Goal: Task Accomplishment & Management: Complete application form

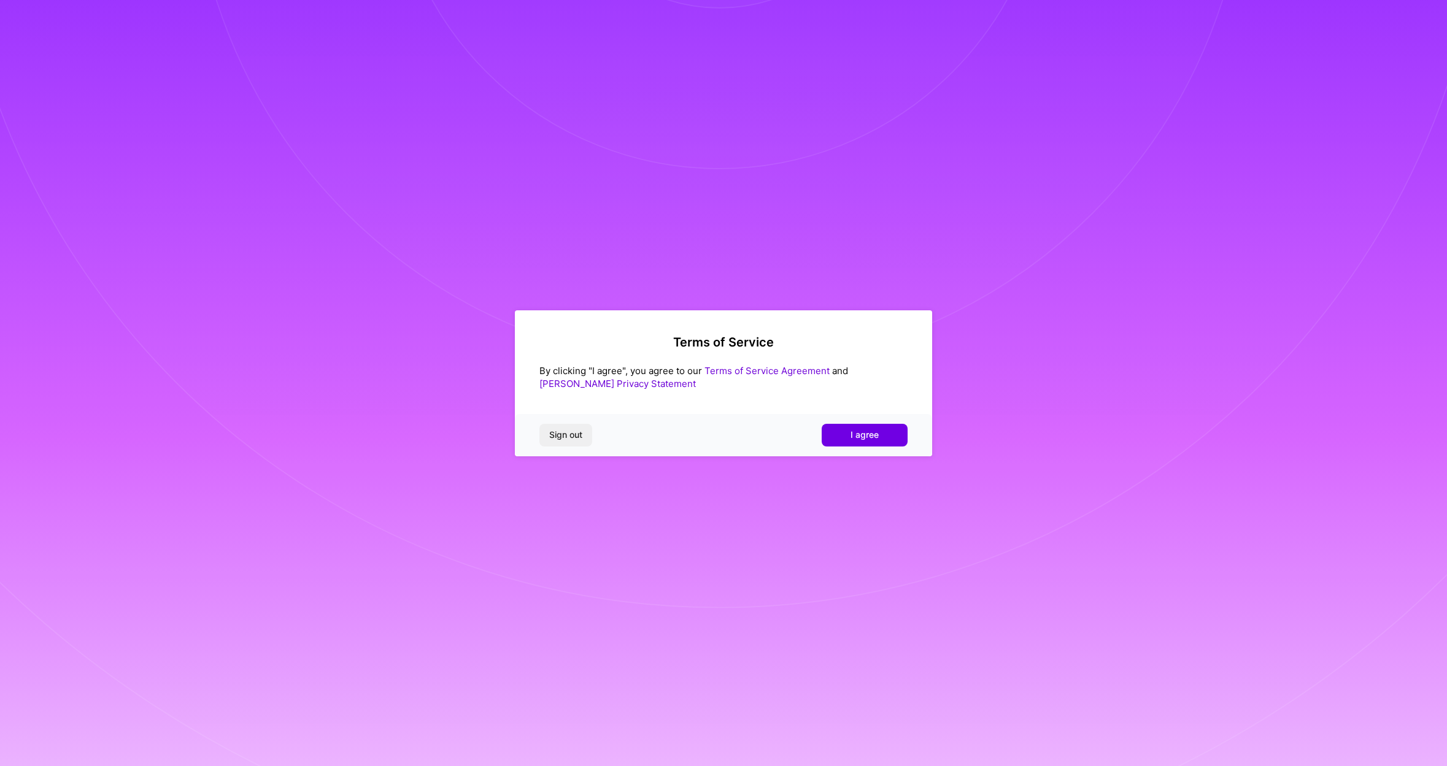
click at [853, 439] on span "I agree" at bounding box center [864, 435] width 28 height 12
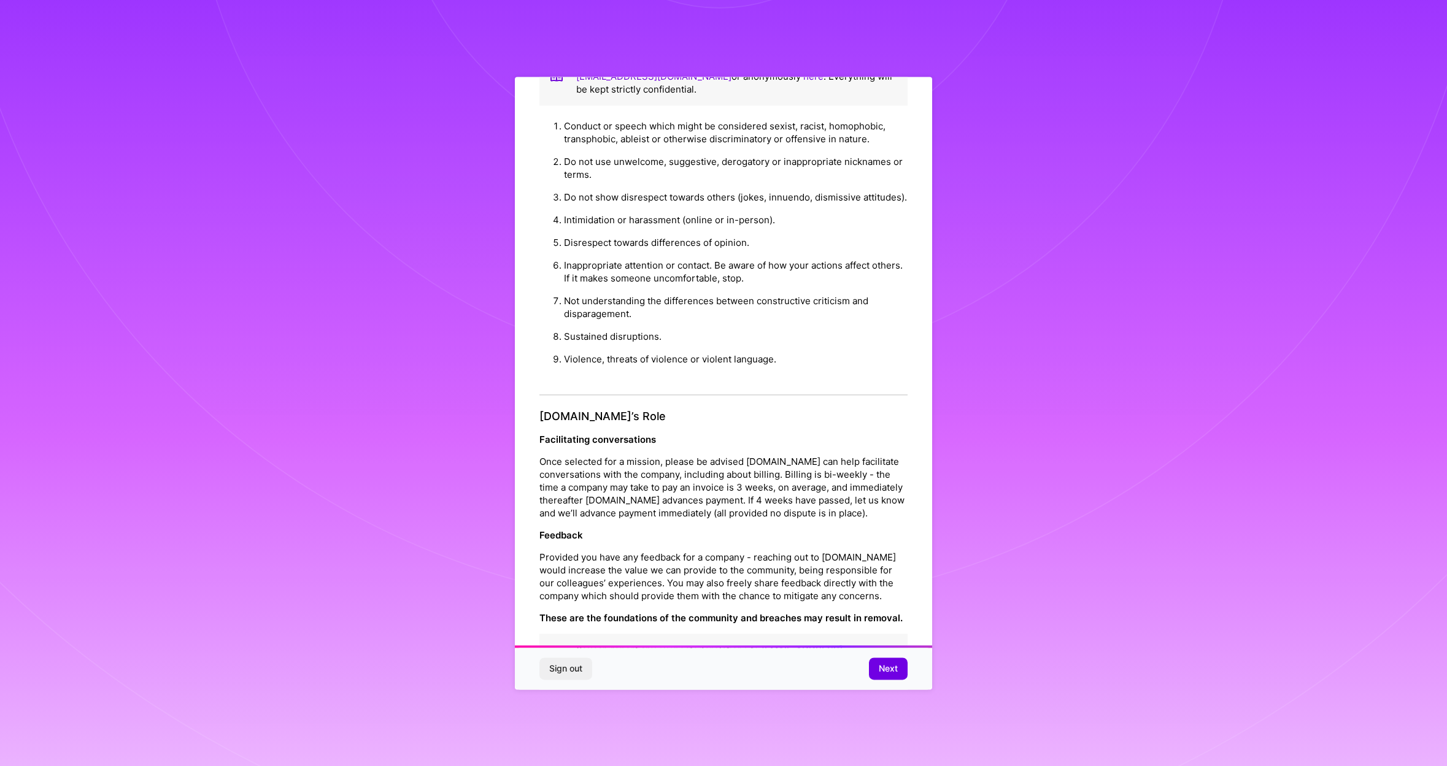
scroll to position [43, 0]
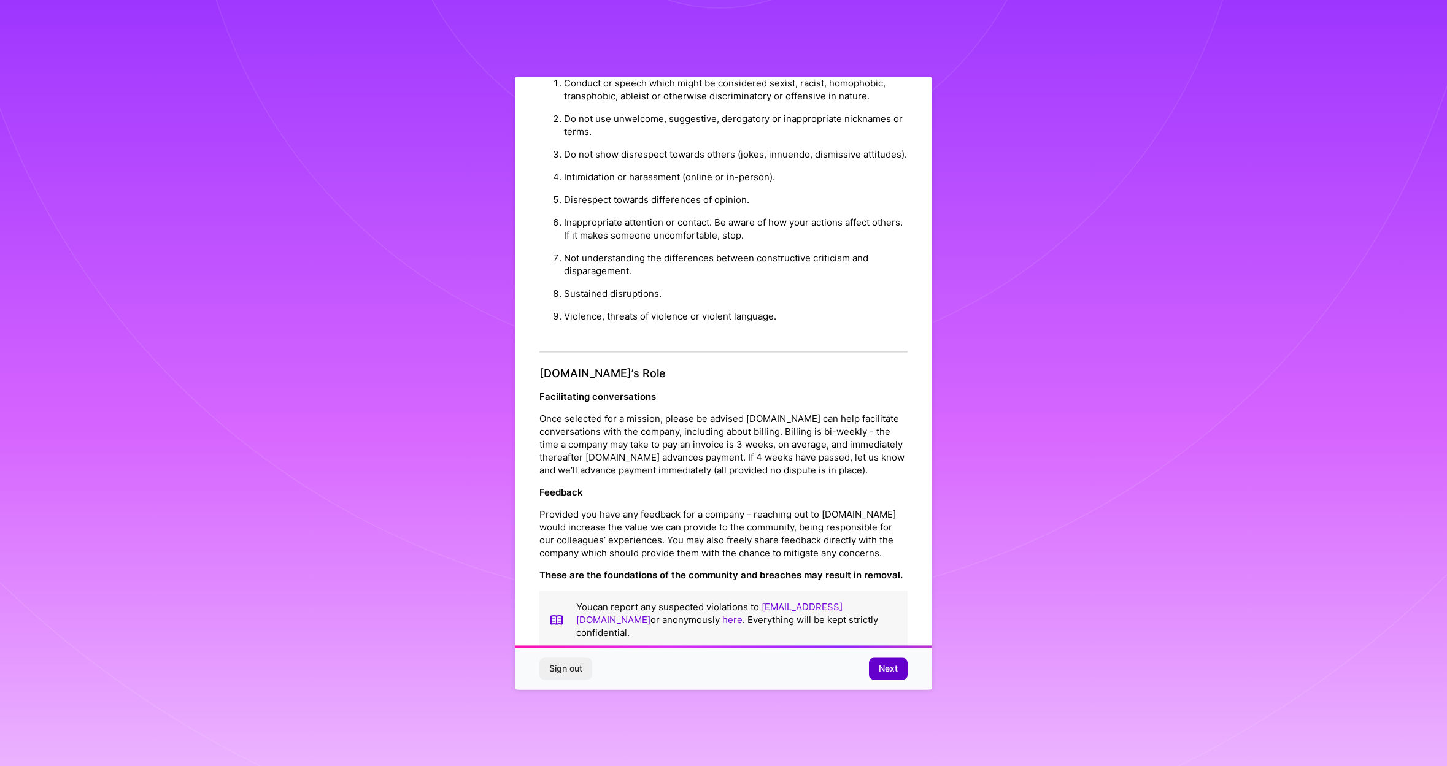
click at [887, 669] on span "Next" at bounding box center [888, 669] width 19 height 12
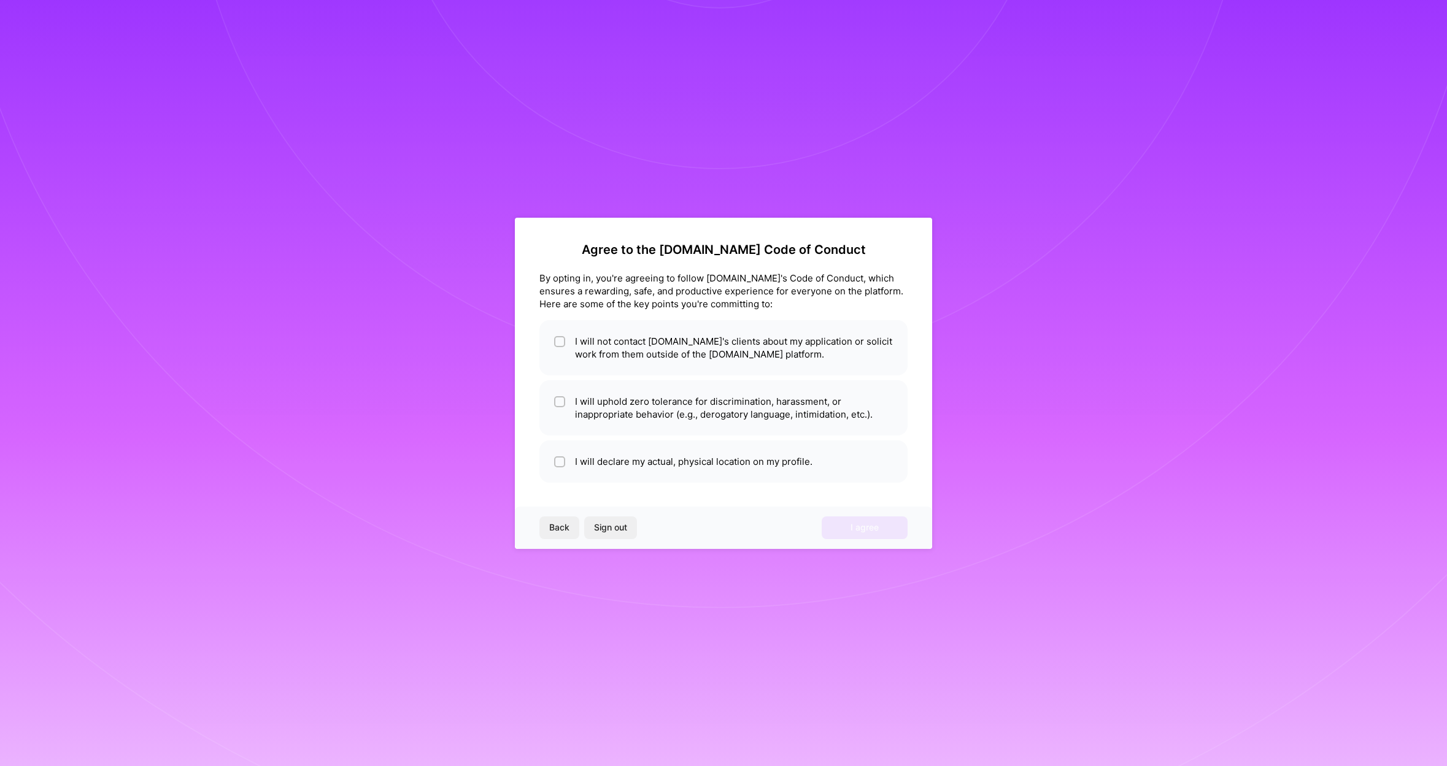
scroll to position [0, 0]
click at [671, 352] on li "I will not contact [DOMAIN_NAME]'s clients about my application or solicit work…" at bounding box center [723, 347] width 368 height 55
checkbox input "true"
click at [652, 401] on li "I will uphold zero tolerance for discrimination, harassment, or inappropriate b…" at bounding box center [723, 407] width 368 height 55
checkbox input "true"
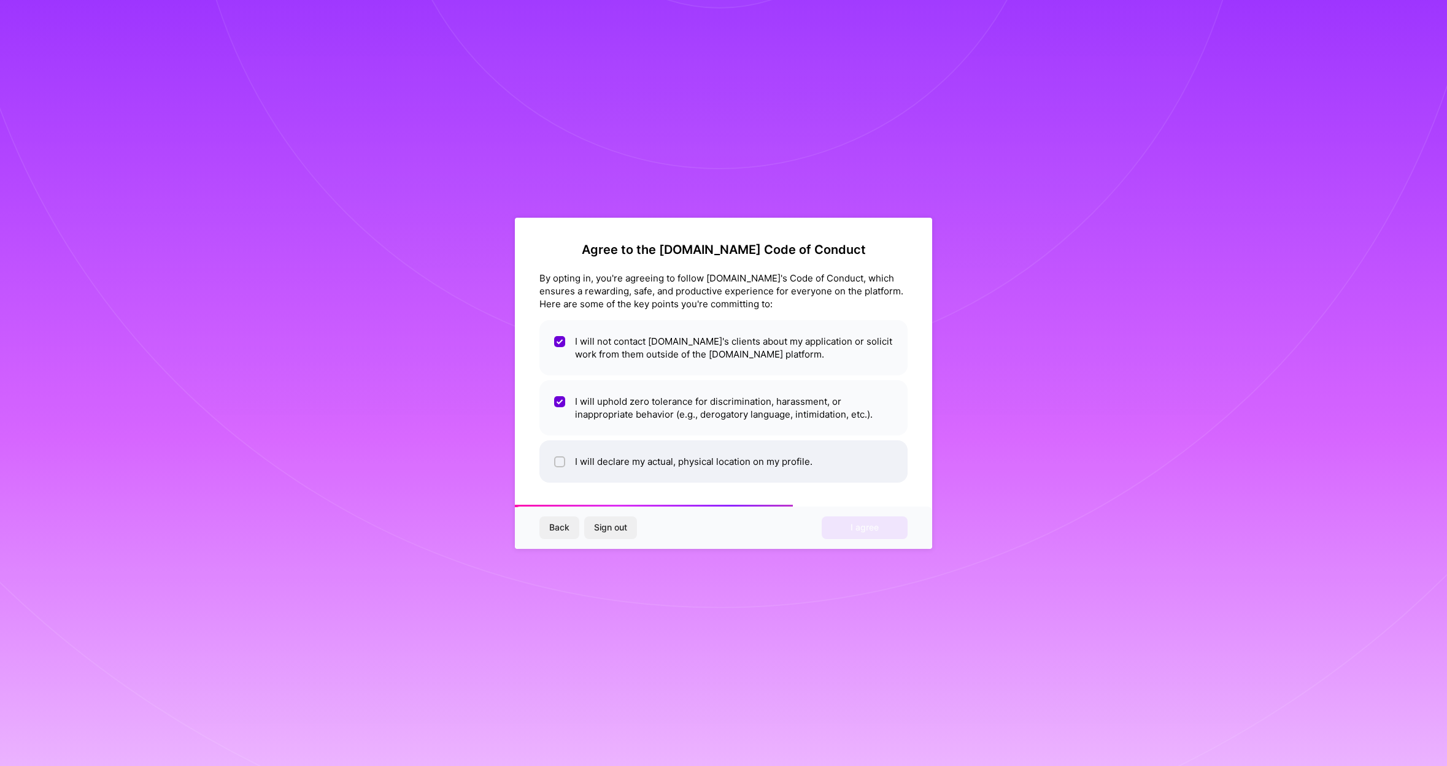
click at [713, 462] on li "I will declare my actual, physical location on my profile." at bounding box center [723, 462] width 368 height 42
checkbox input "true"
click at [851, 534] on button "I agree" at bounding box center [865, 528] width 86 height 22
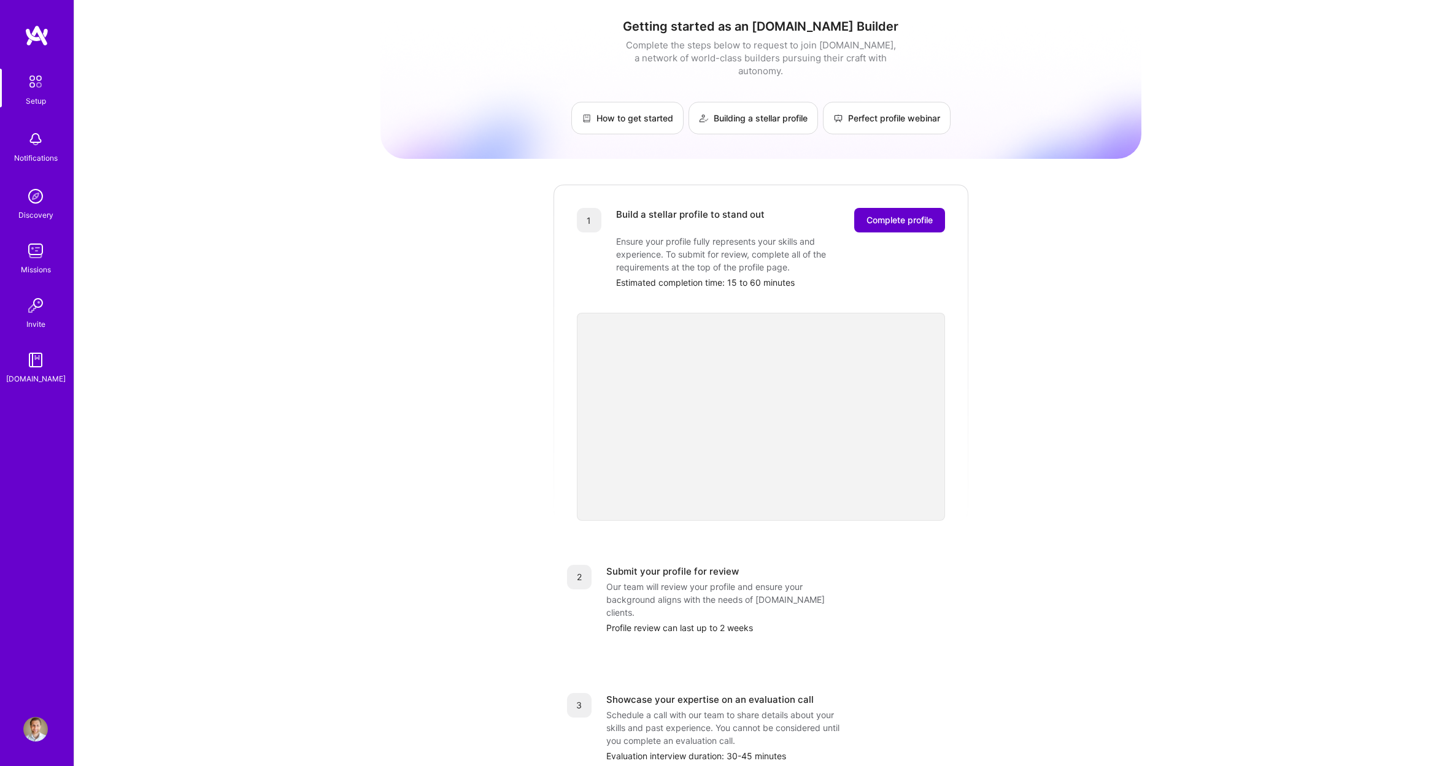
click at [903, 213] on button "Complete profile" at bounding box center [899, 220] width 91 height 25
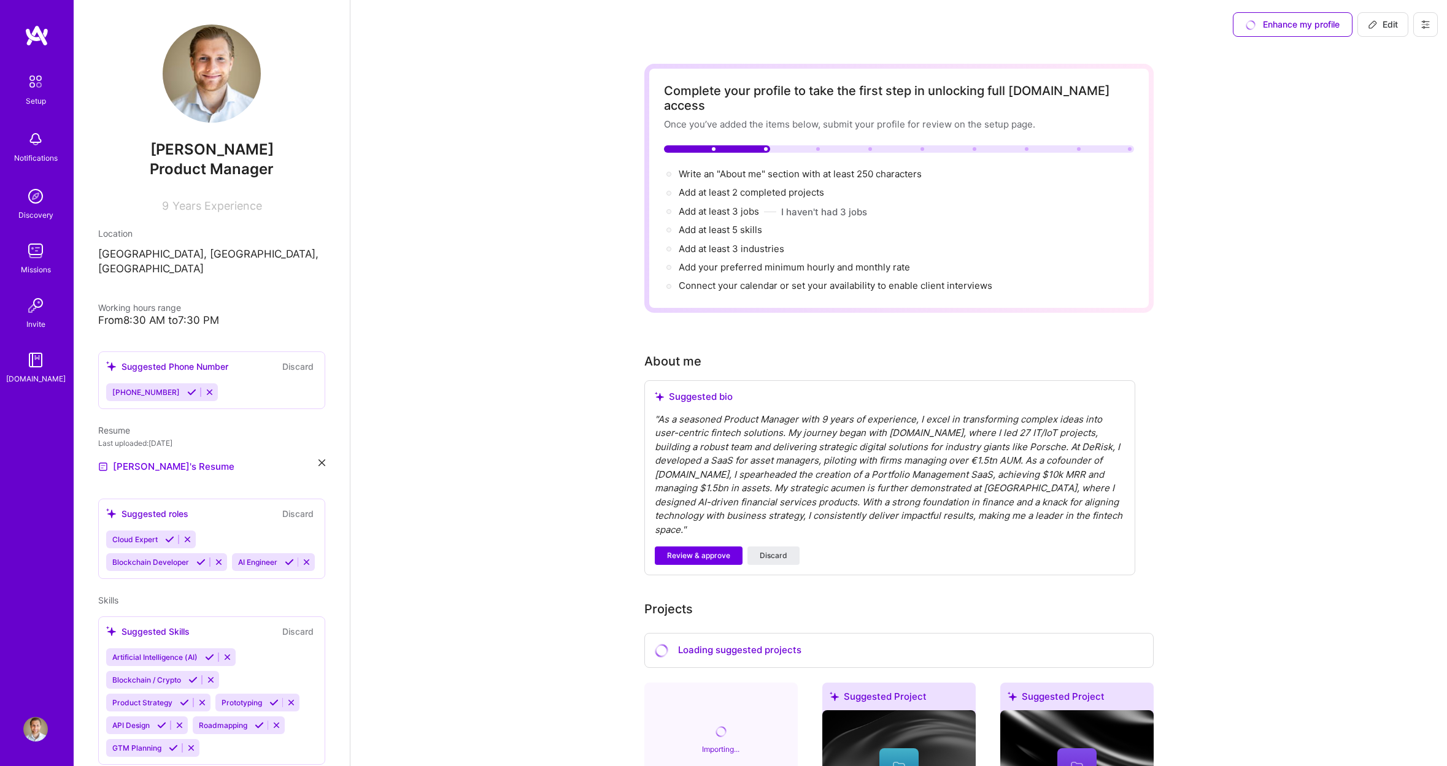
click at [707, 437] on div "" As a seasoned Product Manager with 9 years of experience, I excel in transfor…" at bounding box center [890, 475] width 470 height 125
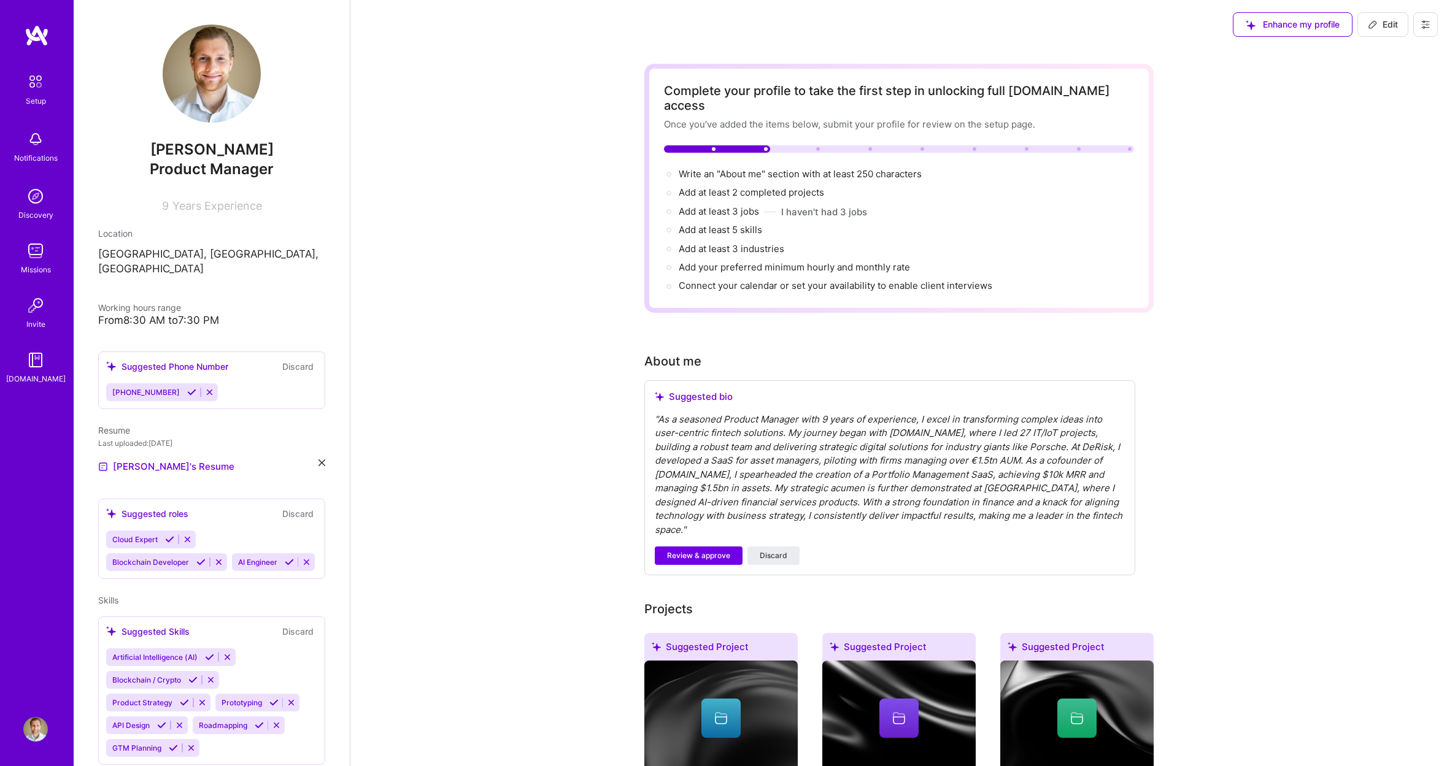
scroll to position [3, 0]
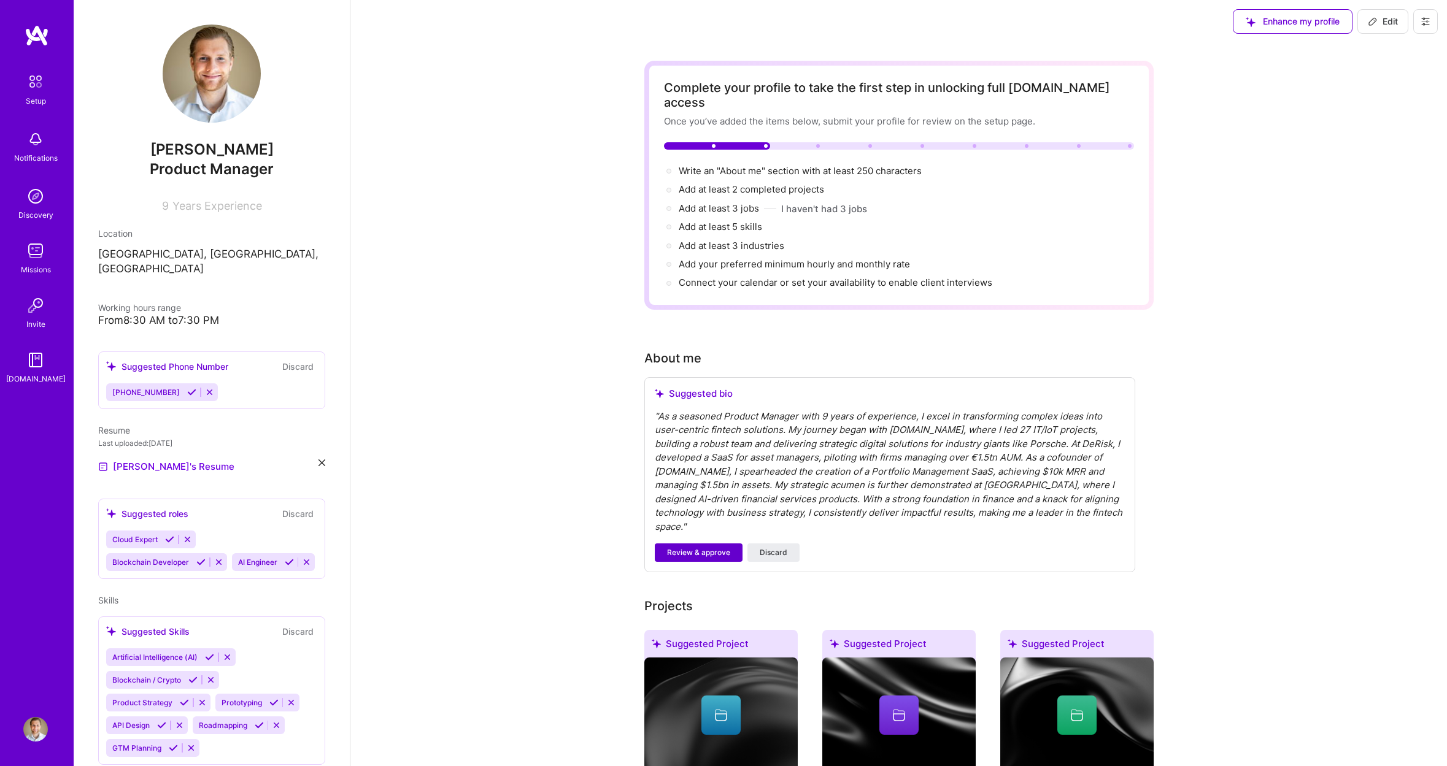
click at [719, 547] on span "Review & approve" at bounding box center [698, 552] width 63 height 11
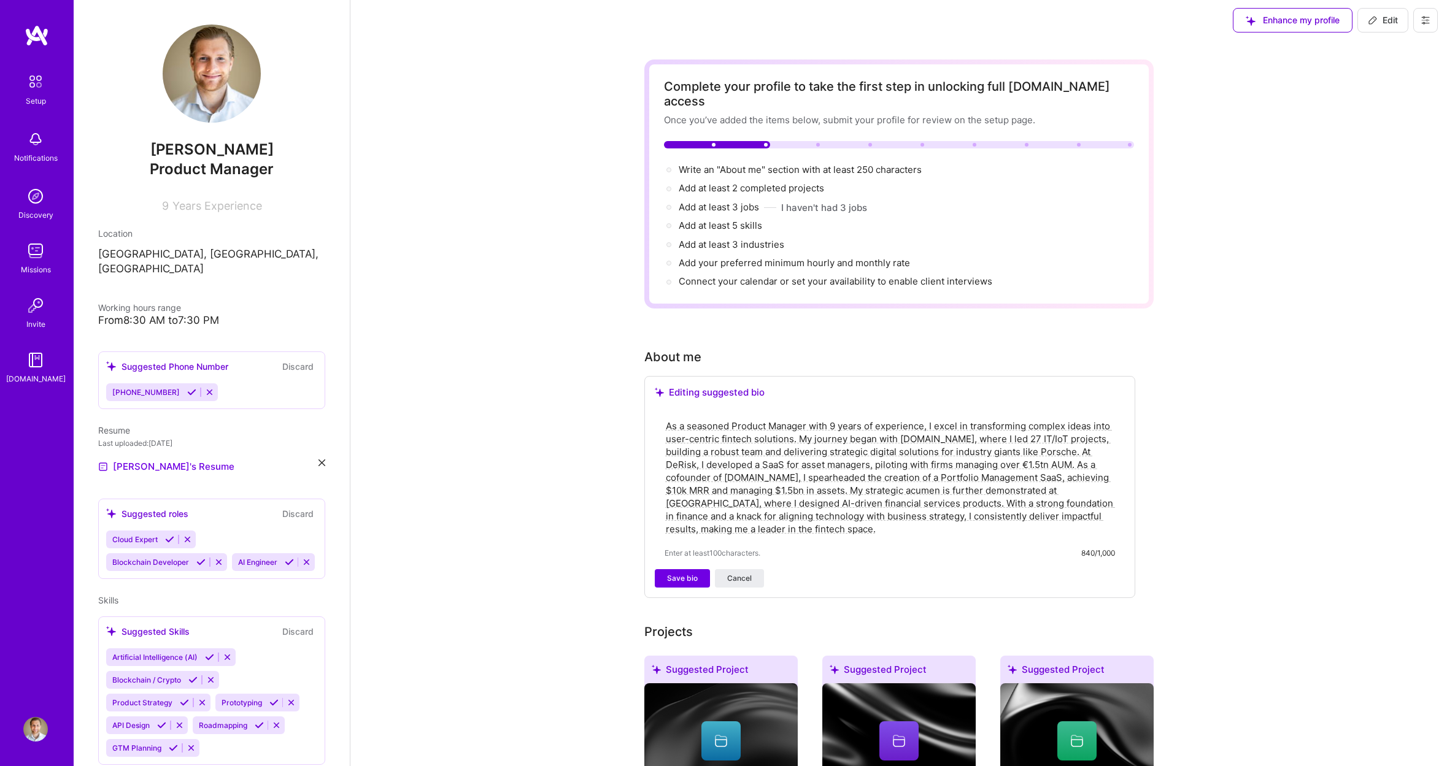
scroll to position [4, 0]
drag, startPoint x: 1103, startPoint y: 476, endPoint x: 963, endPoint y: 473, distance: 139.3
click at [963, 473] on textarea "As a seasoned Product Manager with 9 years of experience, I excel in transformi…" at bounding box center [890, 478] width 450 height 118
drag, startPoint x: 1015, startPoint y: 484, endPoint x: 1025, endPoint y: 482, distance: 9.3
click at [1015, 484] on textarea "As a seasoned Product Manager with 9 years of experience, I excel in transformi…" at bounding box center [890, 478] width 450 height 118
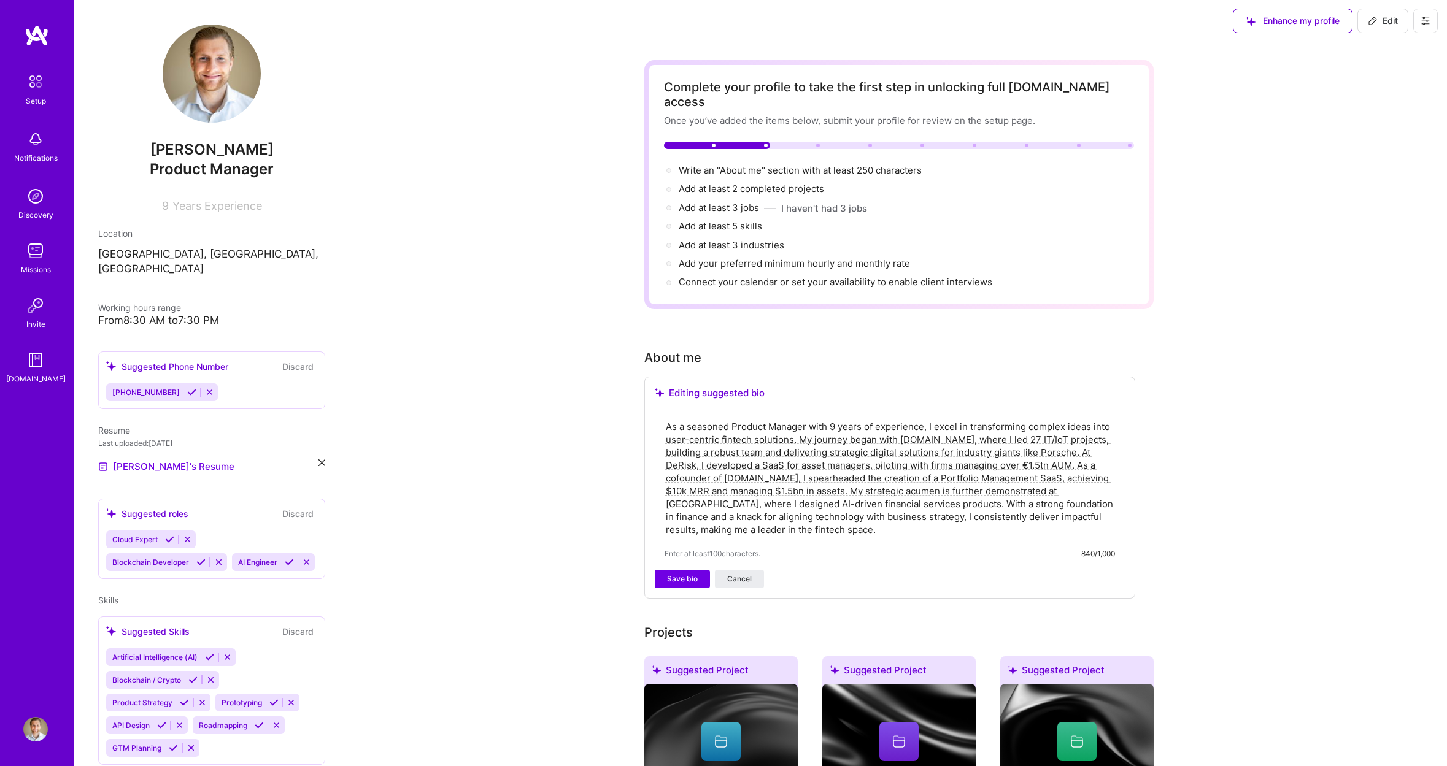
drag, startPoint x: 740, startPoint y: 488, endPoint x: 964, endPoint y: 477, distance: 224.3
click at [964, 477] on textarea "As a seasoned Product Manager with 9 years of experience, I excel in transformi…" at bounding box center [890, 478] width 450 height 118
click at [782, 488] on textarea "As a seasoned Product Manager with 9 years of experience, I excel in transformi…" at bounding box center [890, 478] width 450 height 118
click at [829, 523] on div "As a seasoned Product Manager with 9 years of experience, I excel in transformi…" at bounding box center [890, 489] width 470 height 161
click at [1011, 519] on textarea "As a seasoned Product Manager with 9 years of experience, I excel in transformi…" at bounding box center [890, 478] width 450 height 118
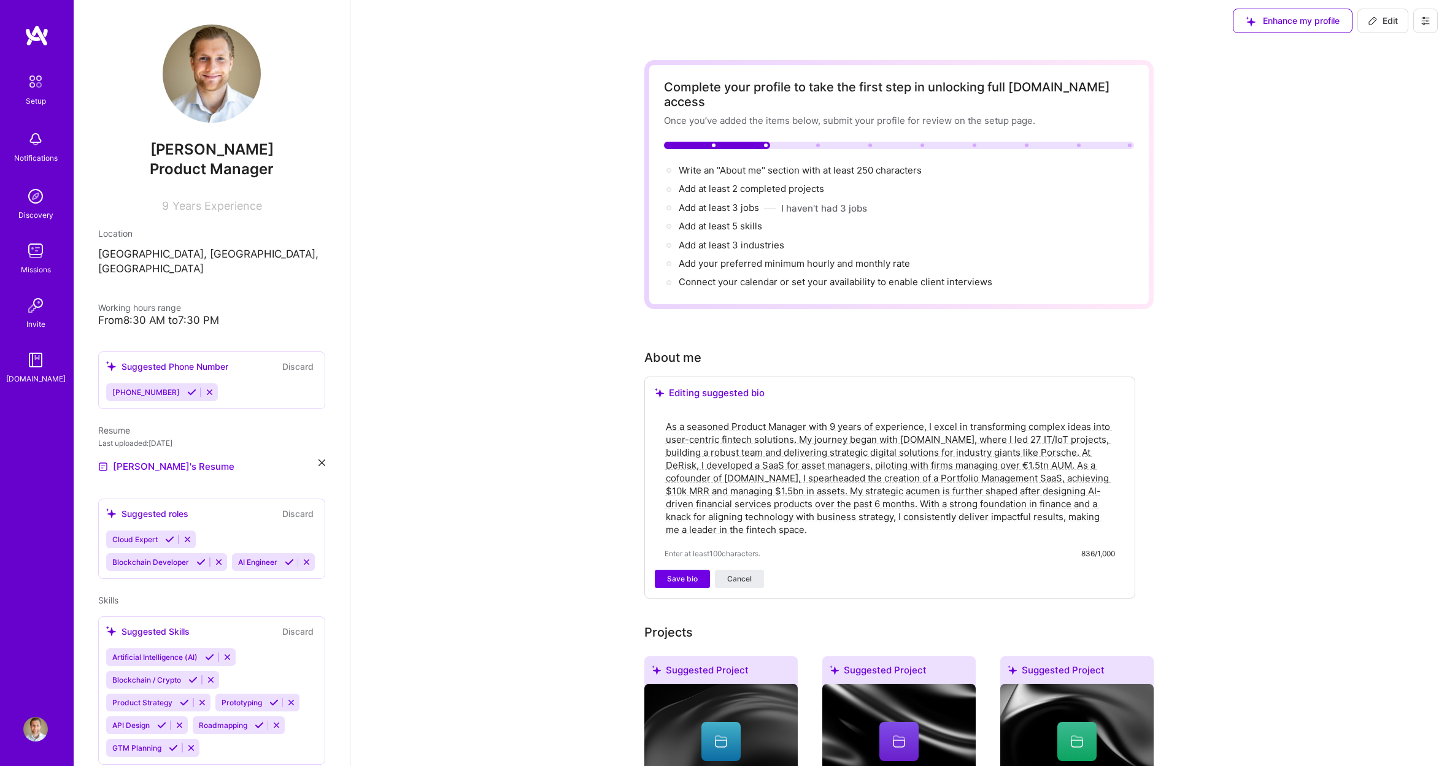
click at [727, 512] on textarea "As a seasoned Product Manager with 9 years of experience, I excel in transformi…" at bounding box center [890, 478] width 450 height 118
type textarea "As a seasoned Product Manager with 9 years of experience, I excel in transformi…"
click at [676, 574] on span "Save bio" at bounding box center [682, 579] width 31 height 11
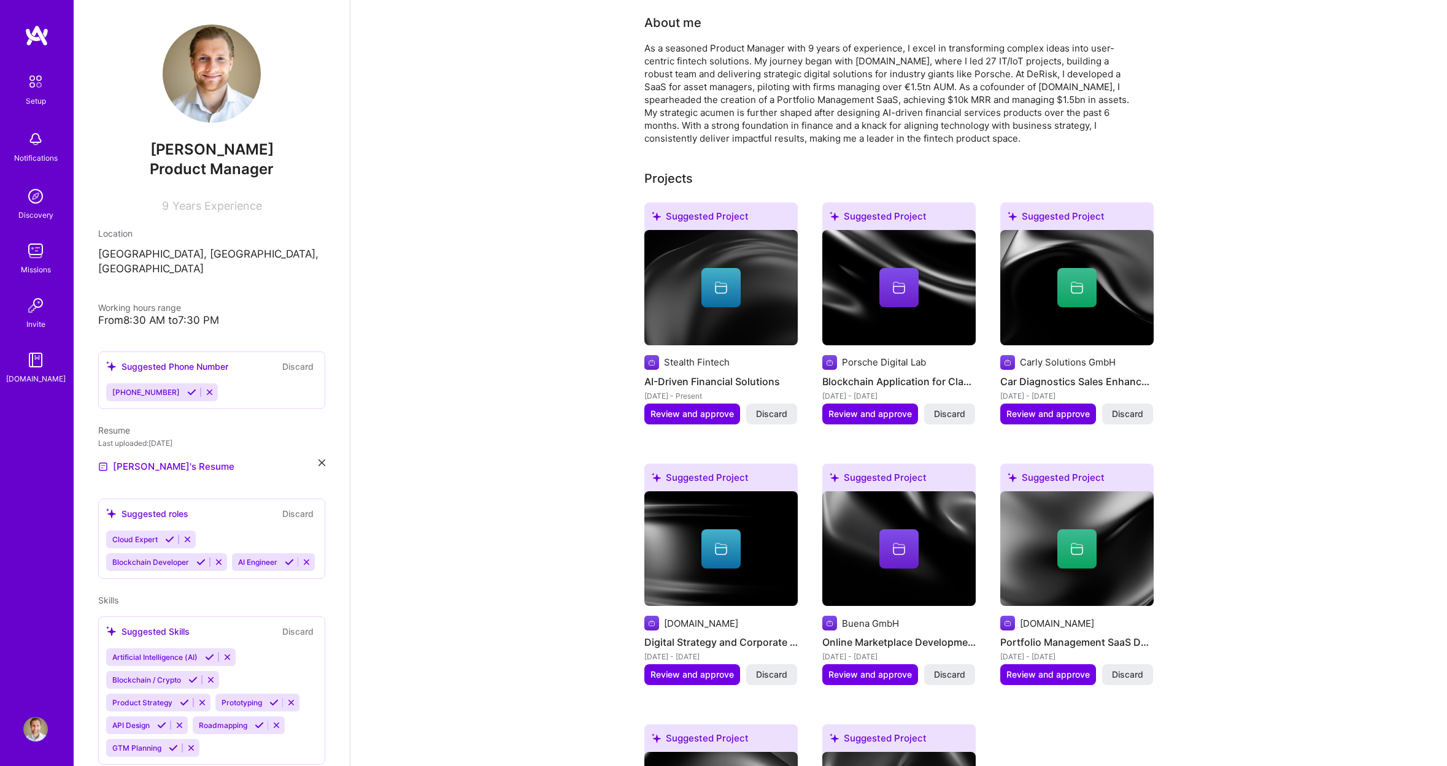
scroll to position [177, 0]
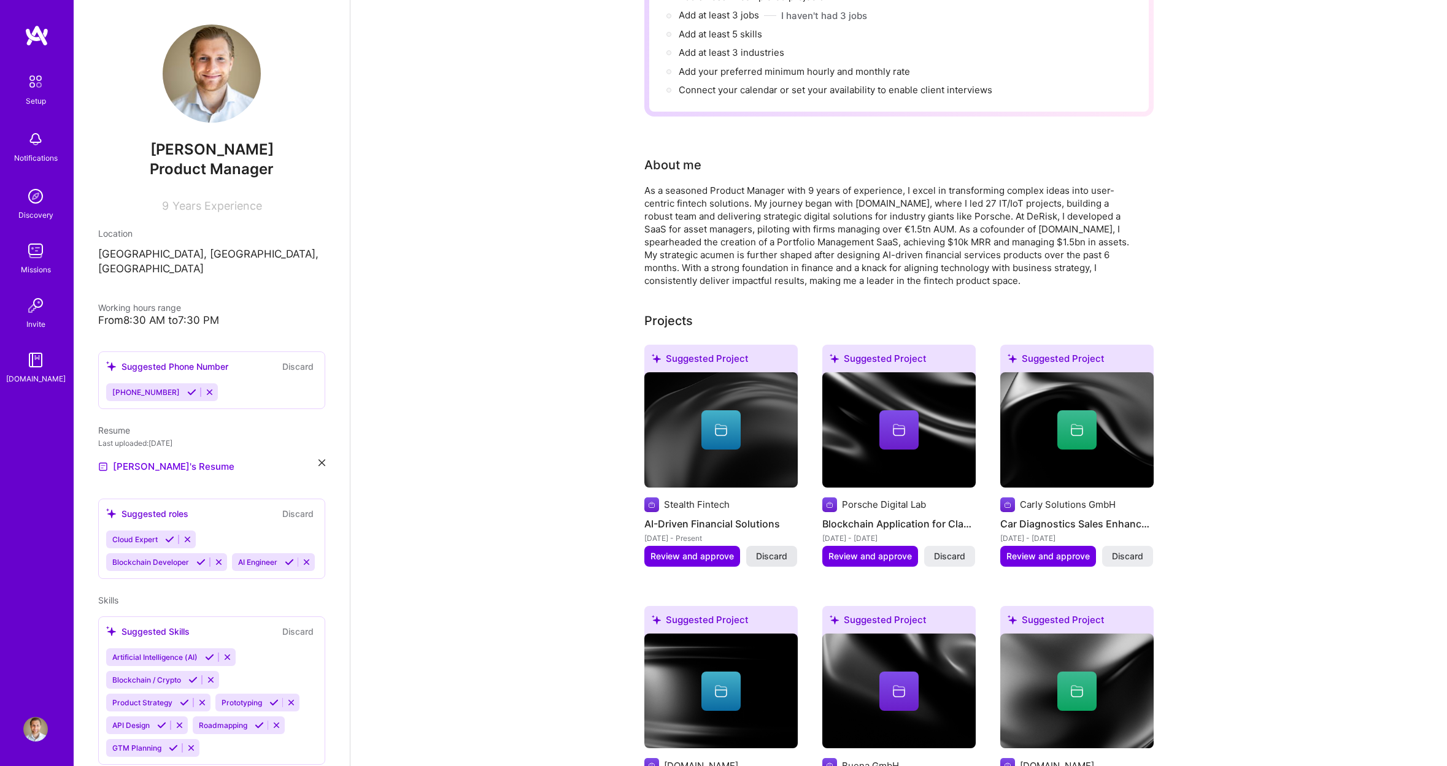
click at [764, 550] on span "Discard" at bounding box center [771, 556] width 31 height 12
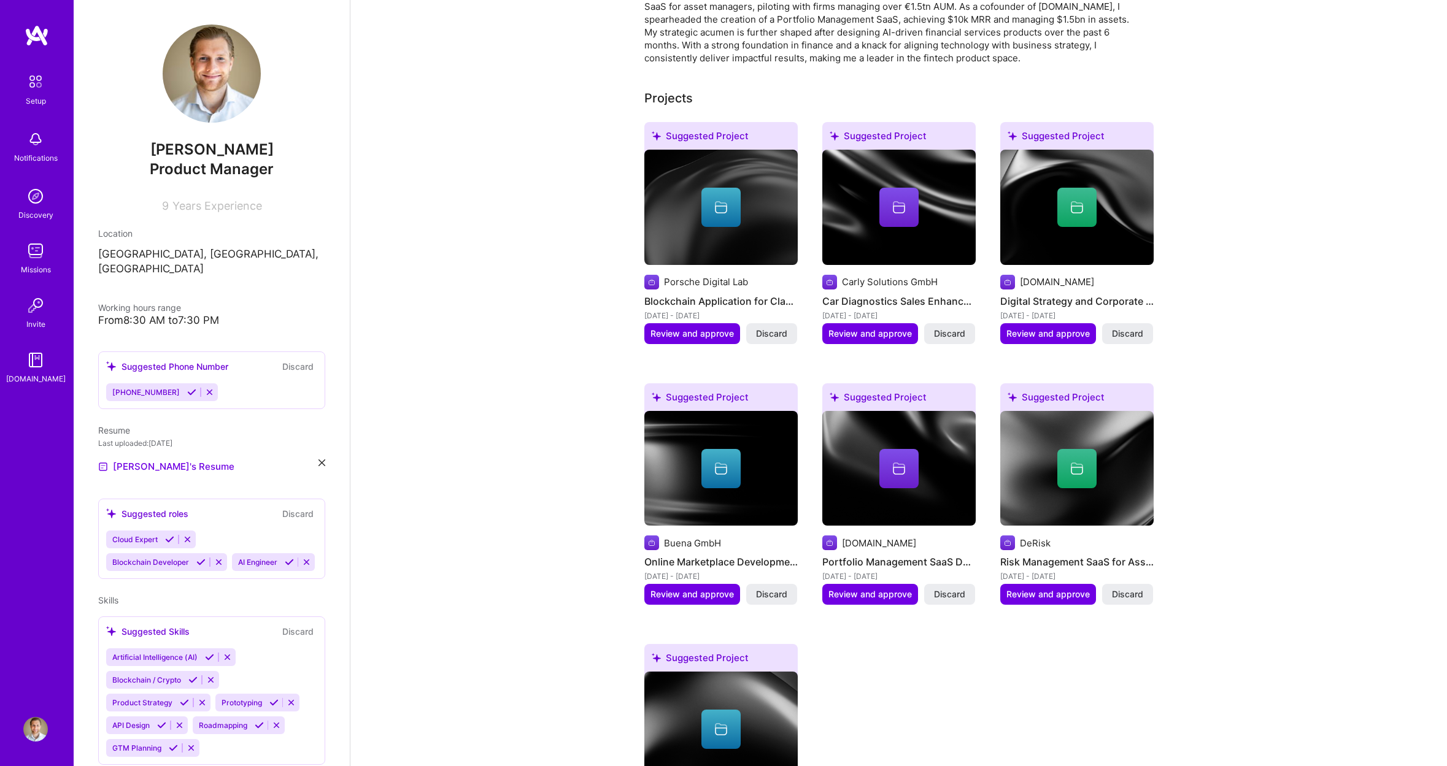
scroll to position [377, 0]
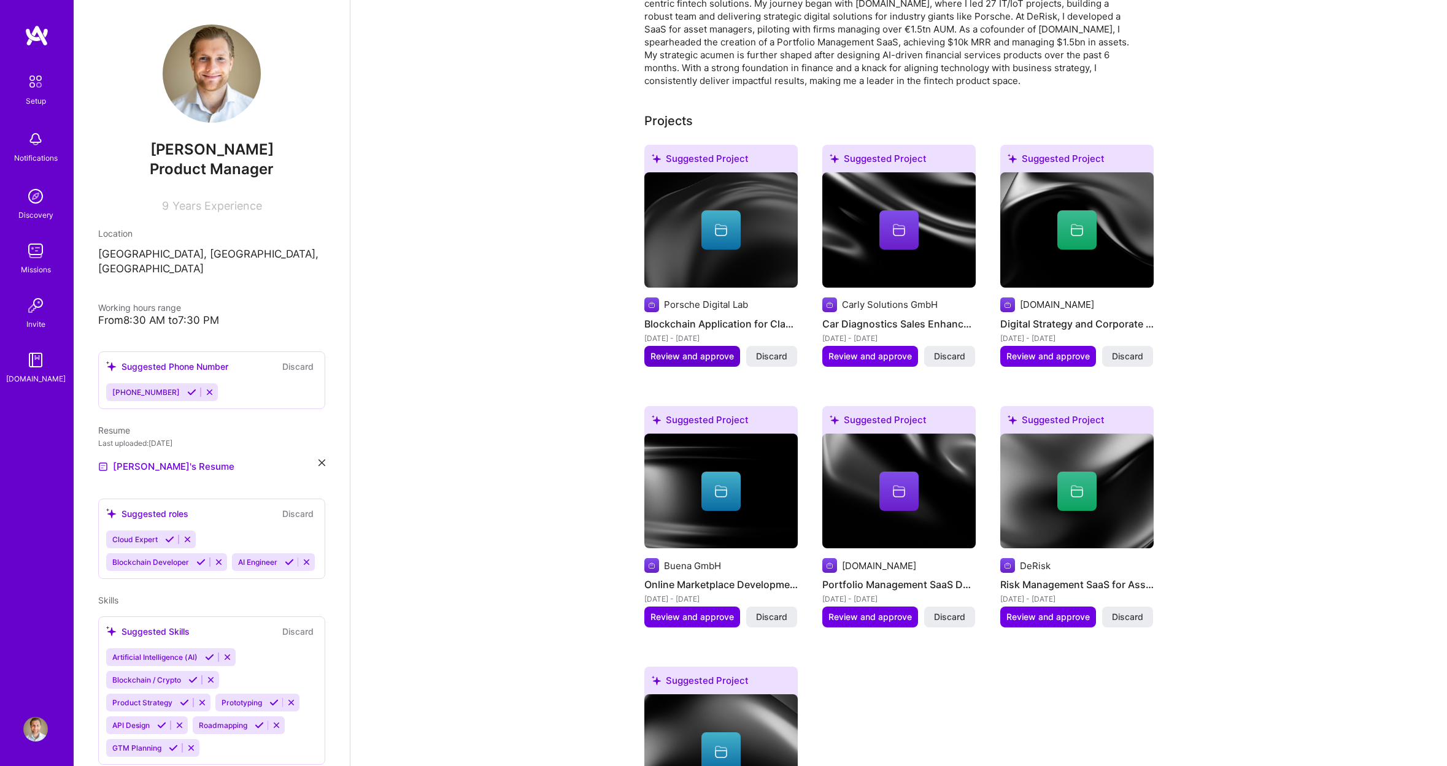
click at [690, 350] on span "Review and approve" at bounding box center [691, 356] width 83 height 12
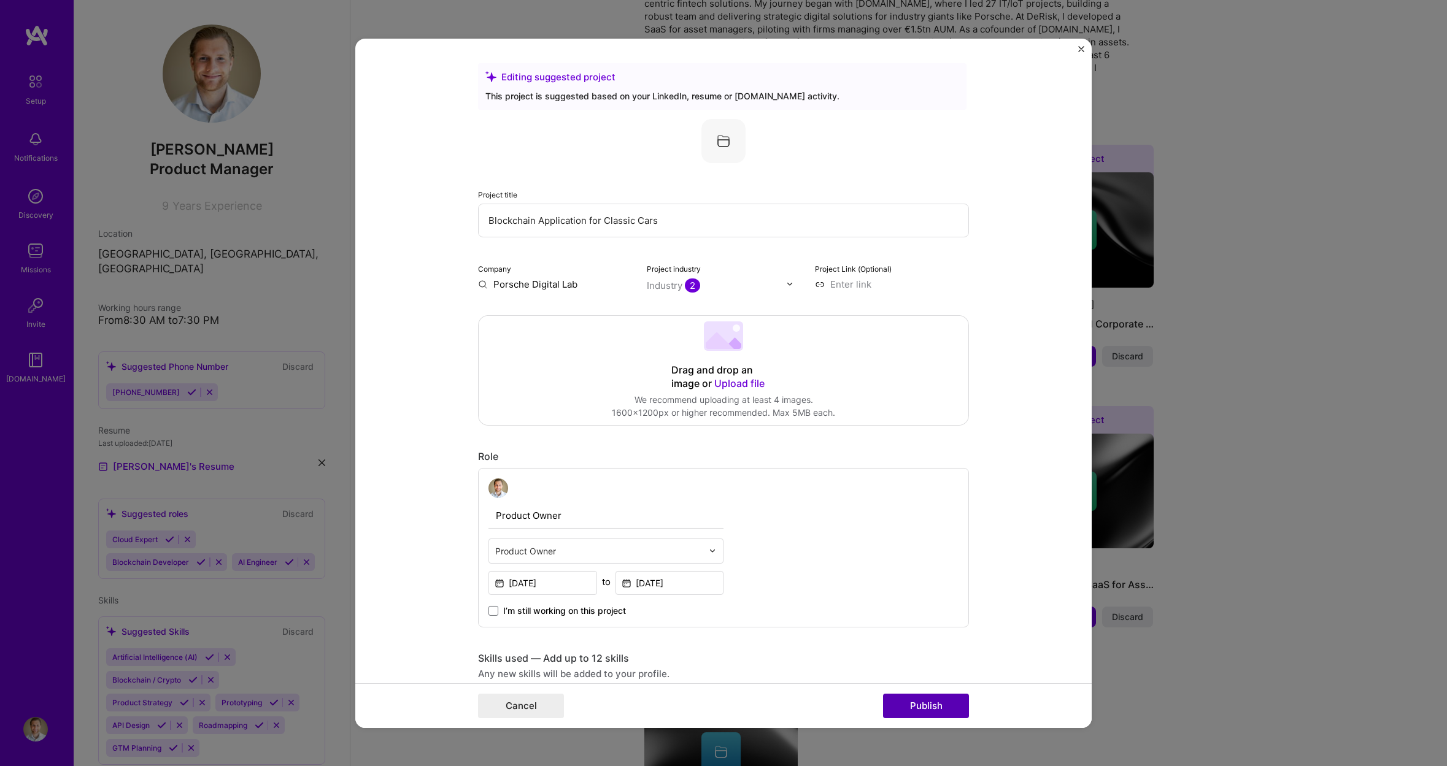
click at [917, 703] on button "Publish" at bounding box center [926, 706] width 86 height 25
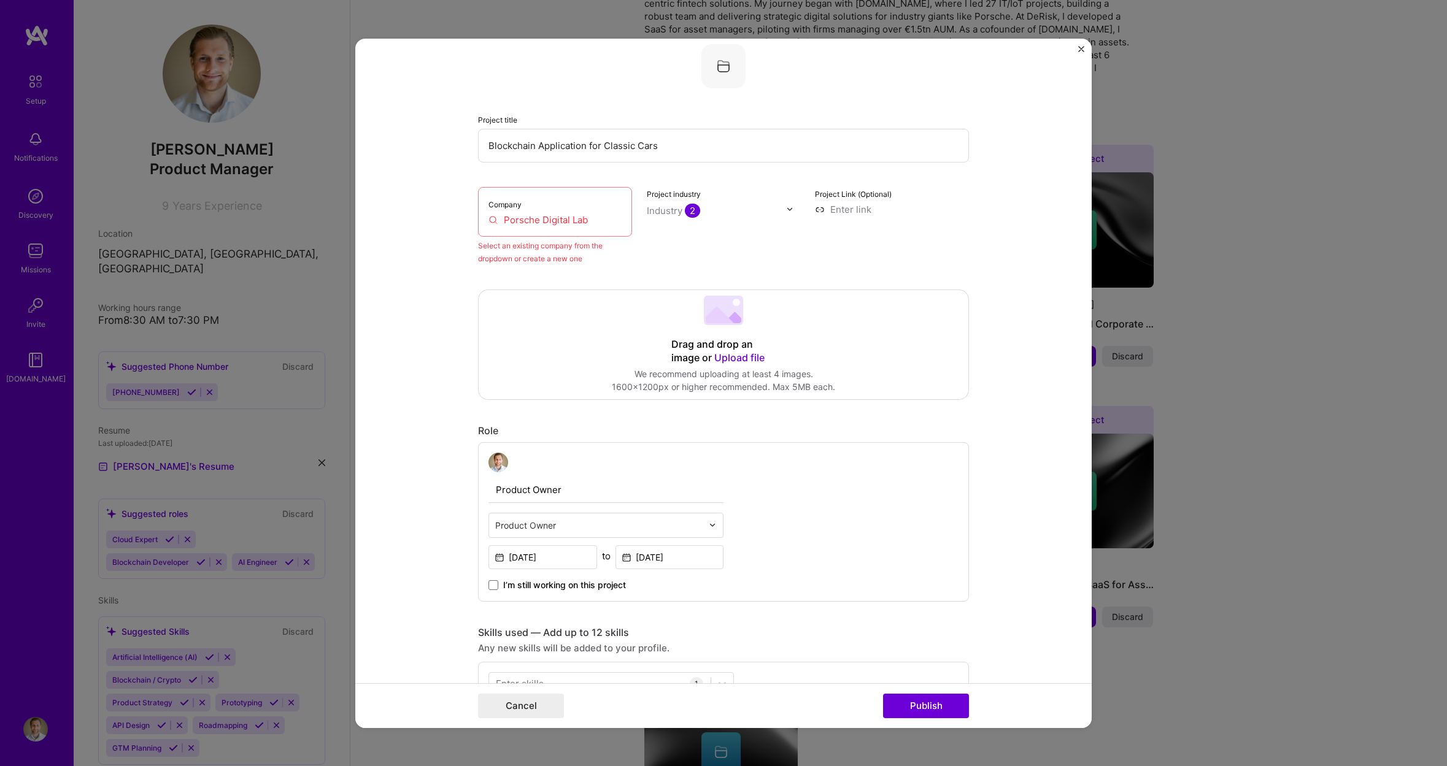
scroll to position [80, 0]
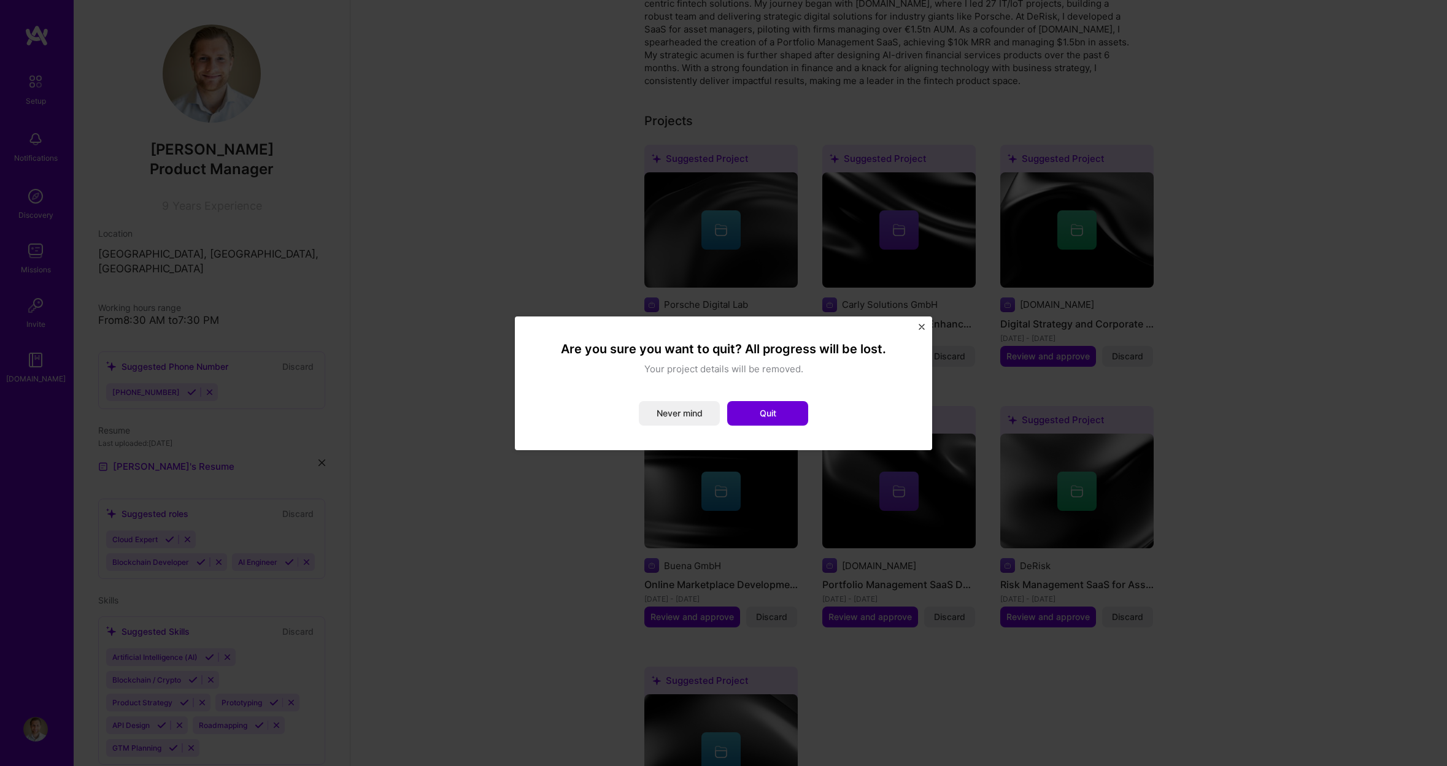
click at [755, 411] on button "Quit" at bounding box center [767, 413] width 81 height 25
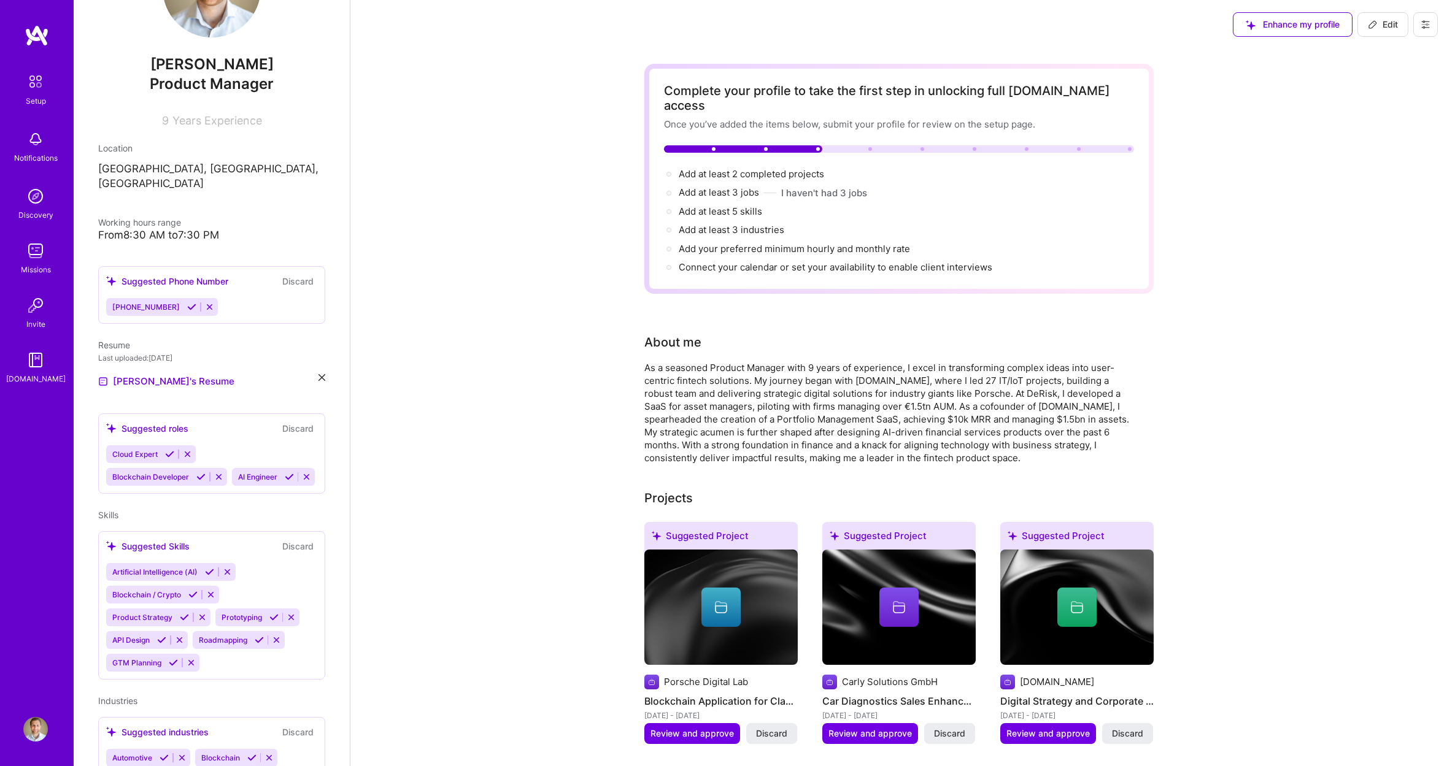
scroll to position [0, 0]
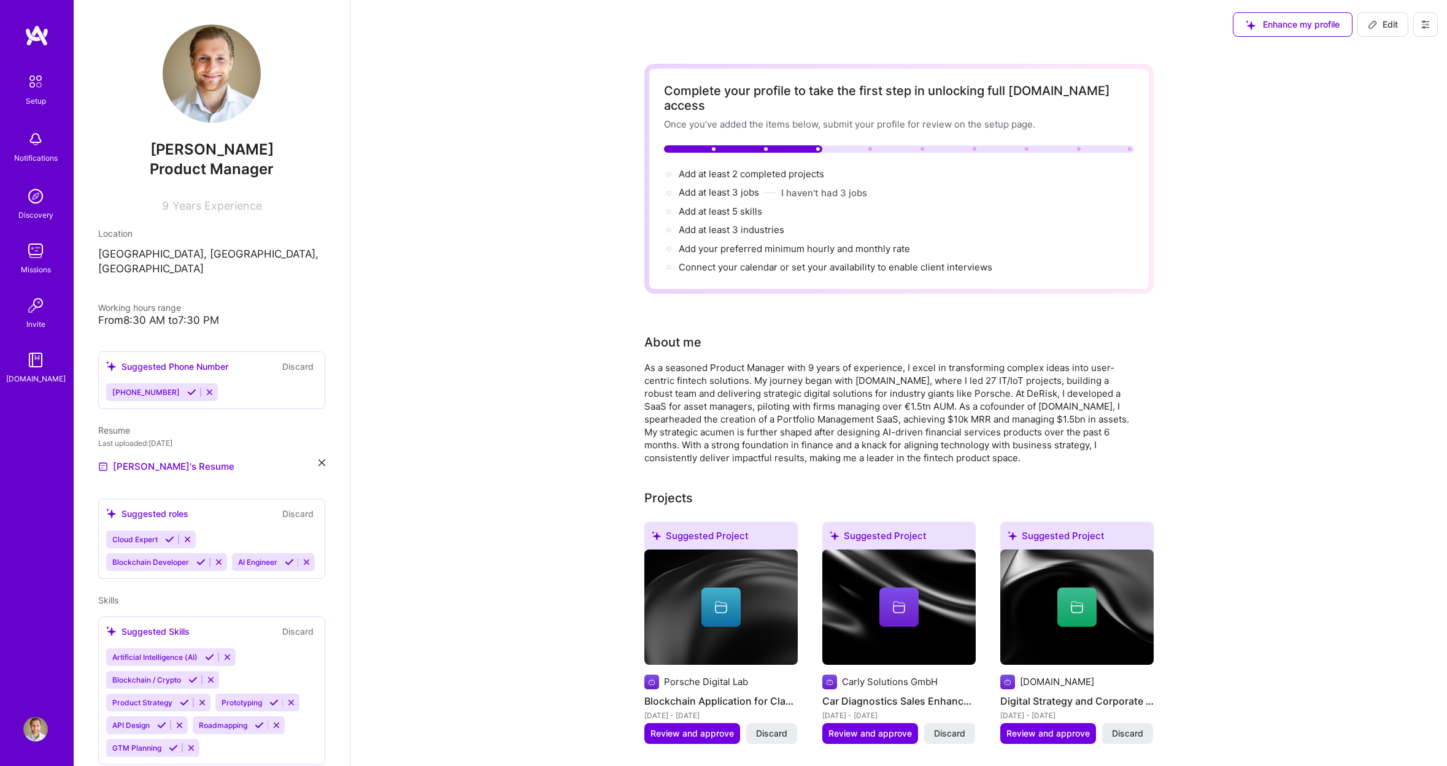
click at [1375, 18] on span "Edit" at bounding box center [1383, 24] width 30 height 12
select select "US"
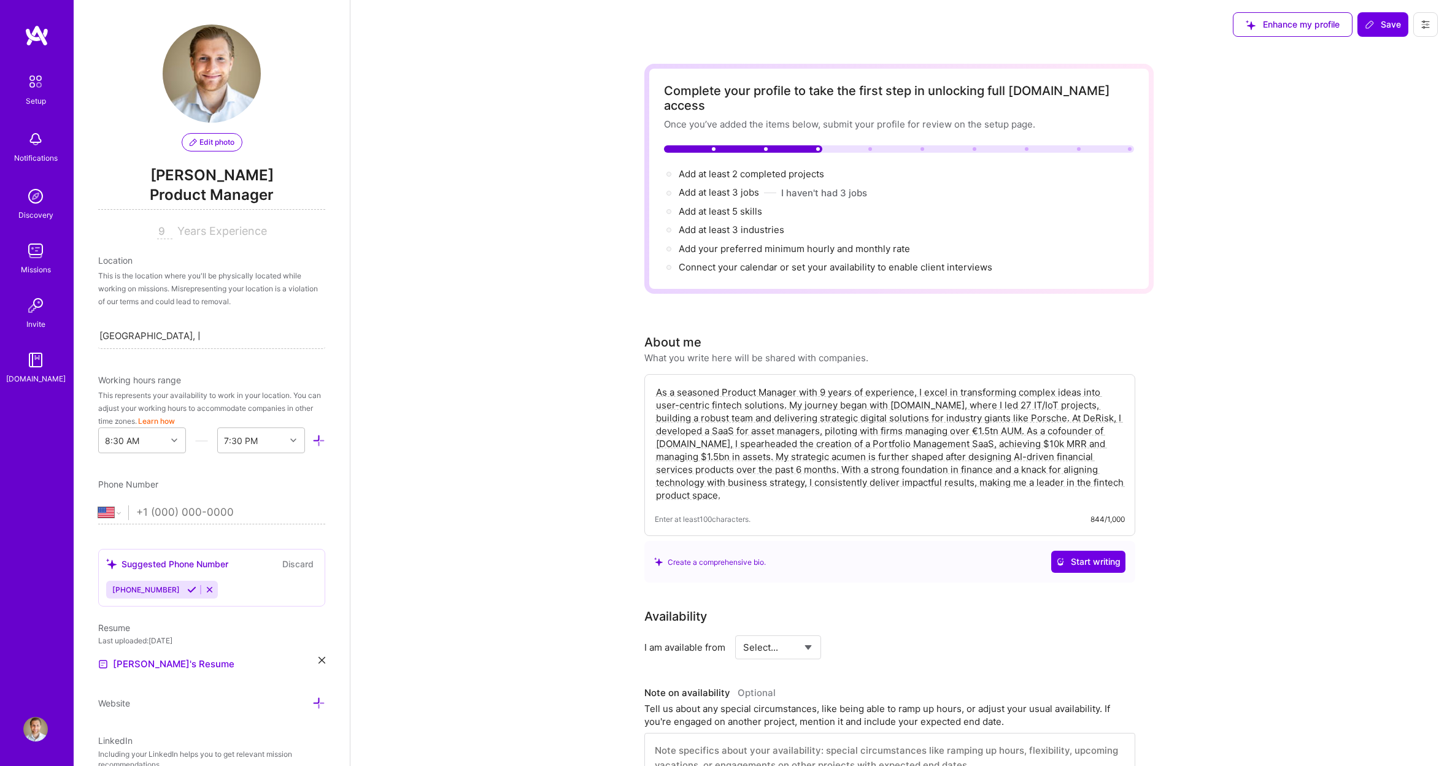
scroll to position [408, 0]
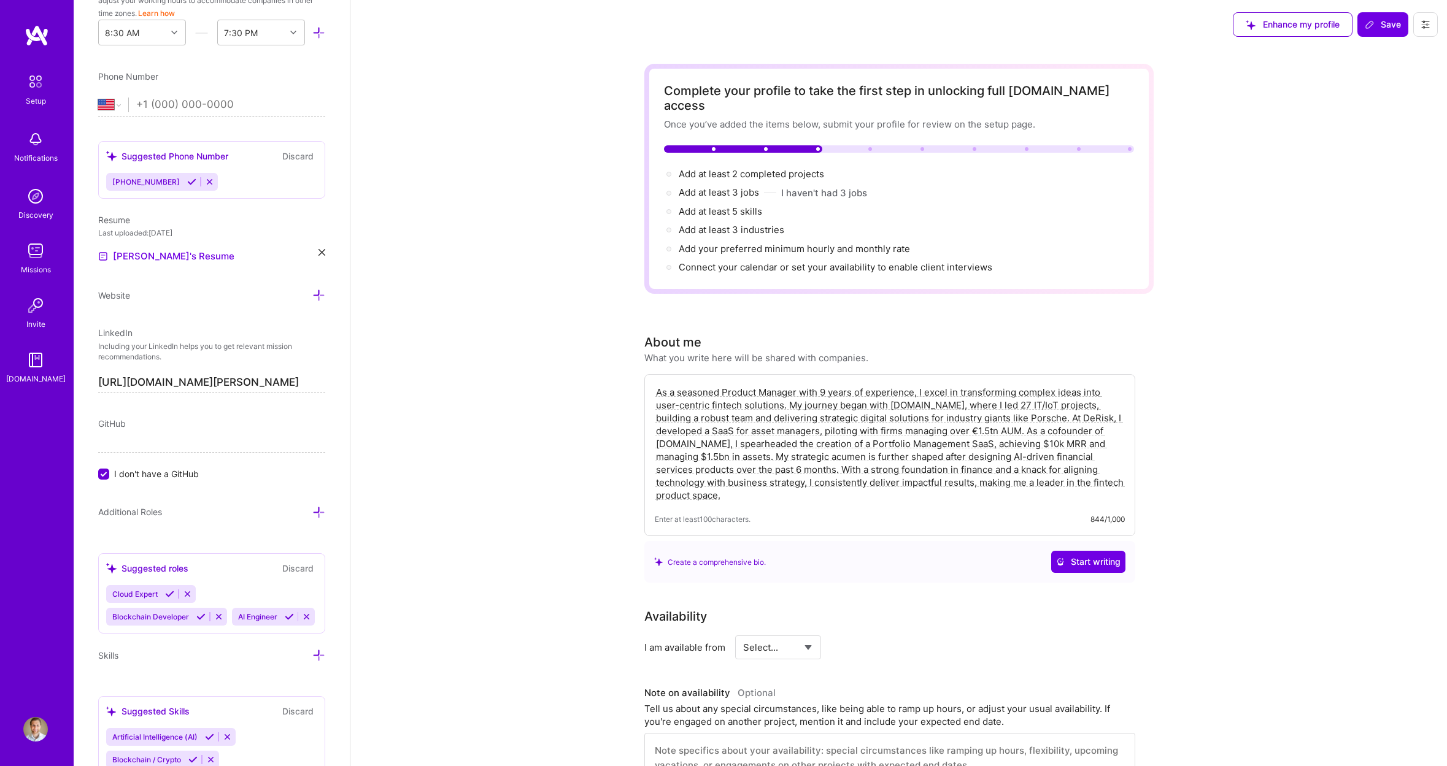
click at [800, 385] on textarea "As a seasoned Product Manager with 9 years of experience, I excel in transformi…" at bounding box center [890, 444] width 470 height 118
click at [797, 385] on textarea "As a seasoned Product Manager with 9 years of experience, I excel in transformi…" at bounding box center [890, 444] width 470 height 118
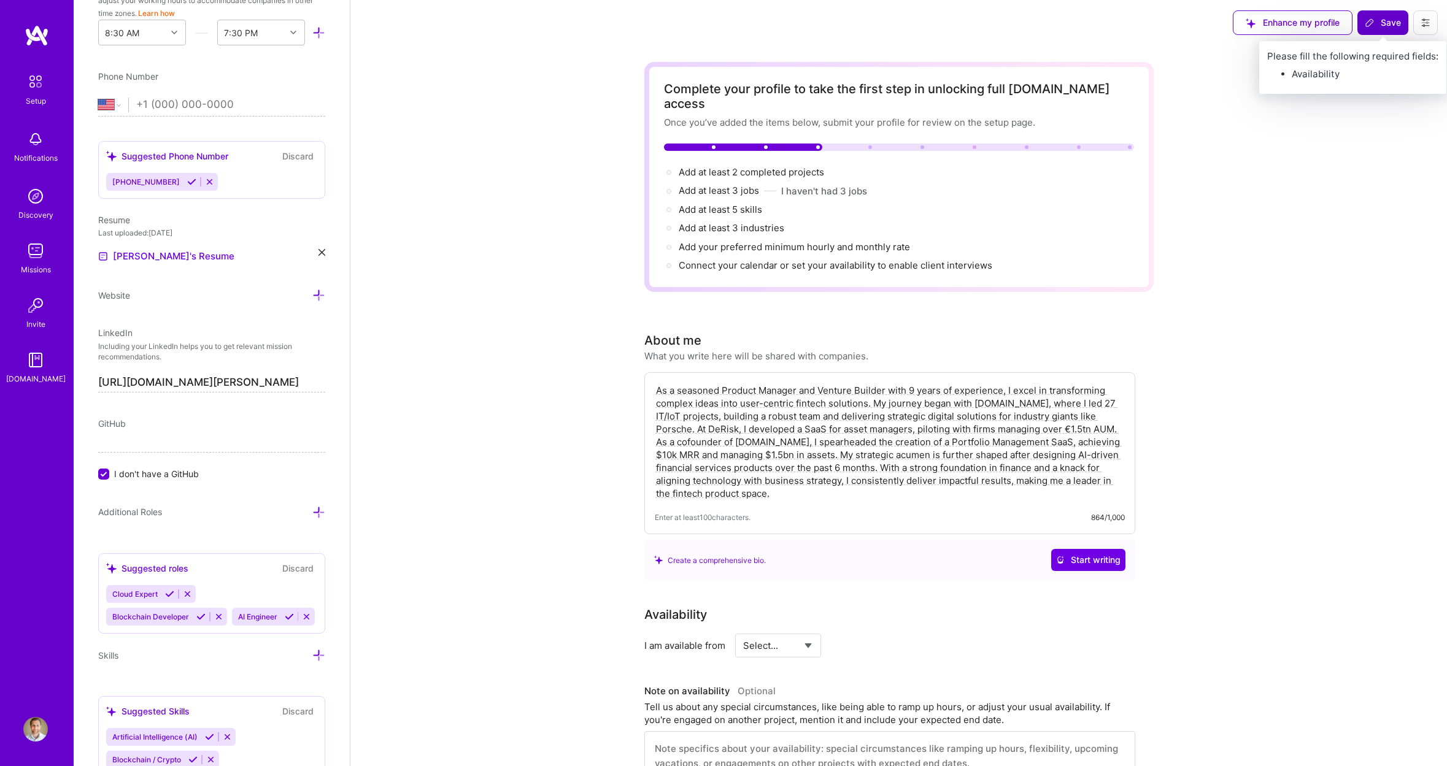
type textarea "As a seasoned Product Manager and Venture Builder with 9 years of experience, I…"
click at [1386, 26] on span "Save" at bounding box center [1383, 23] width 36 height 12
click at [1384, 23] on span "Save" at bounding box center [1383, 23] width 36 height 12
click at [1375, 23] on span "Save" at bounding box center [1383, 23] width 36 height 12
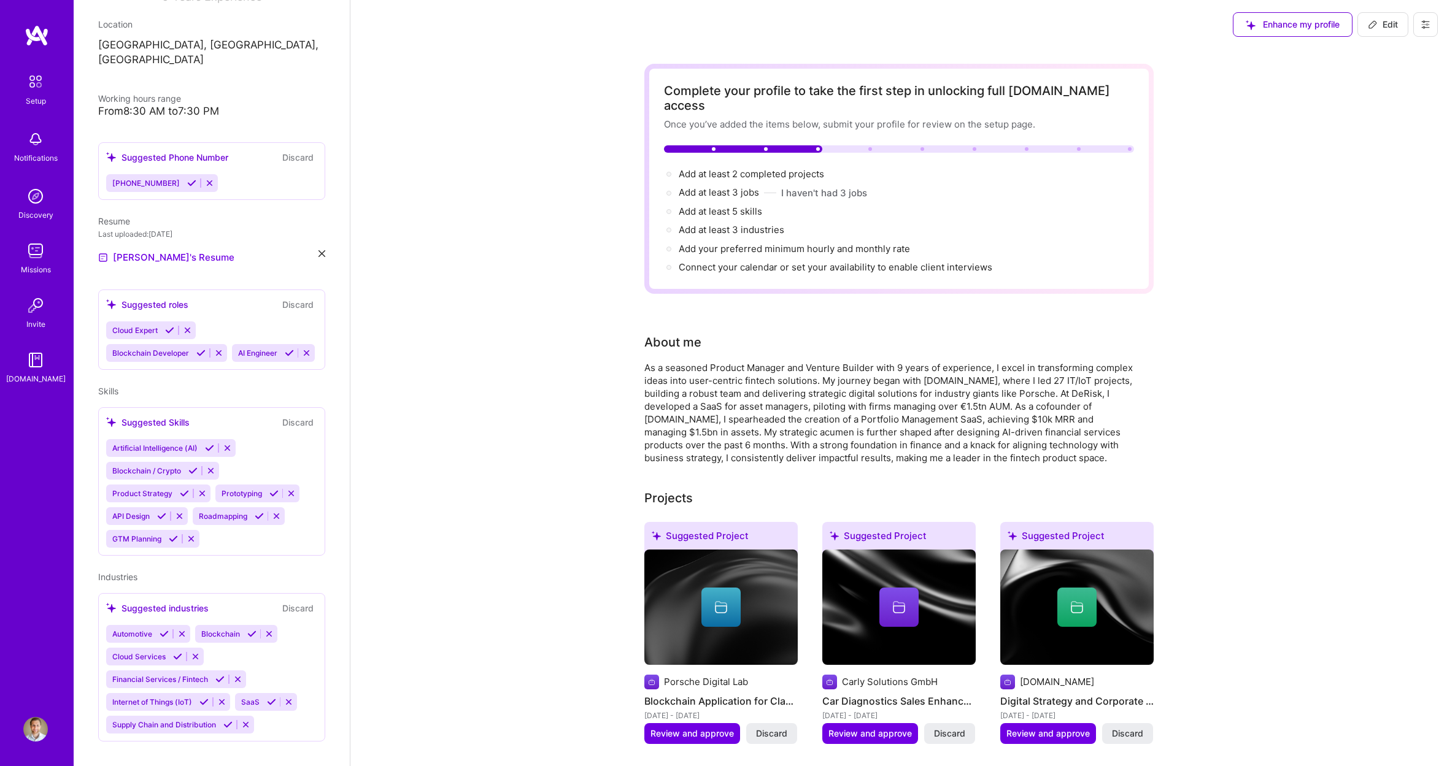
scroll to position [1, 0]
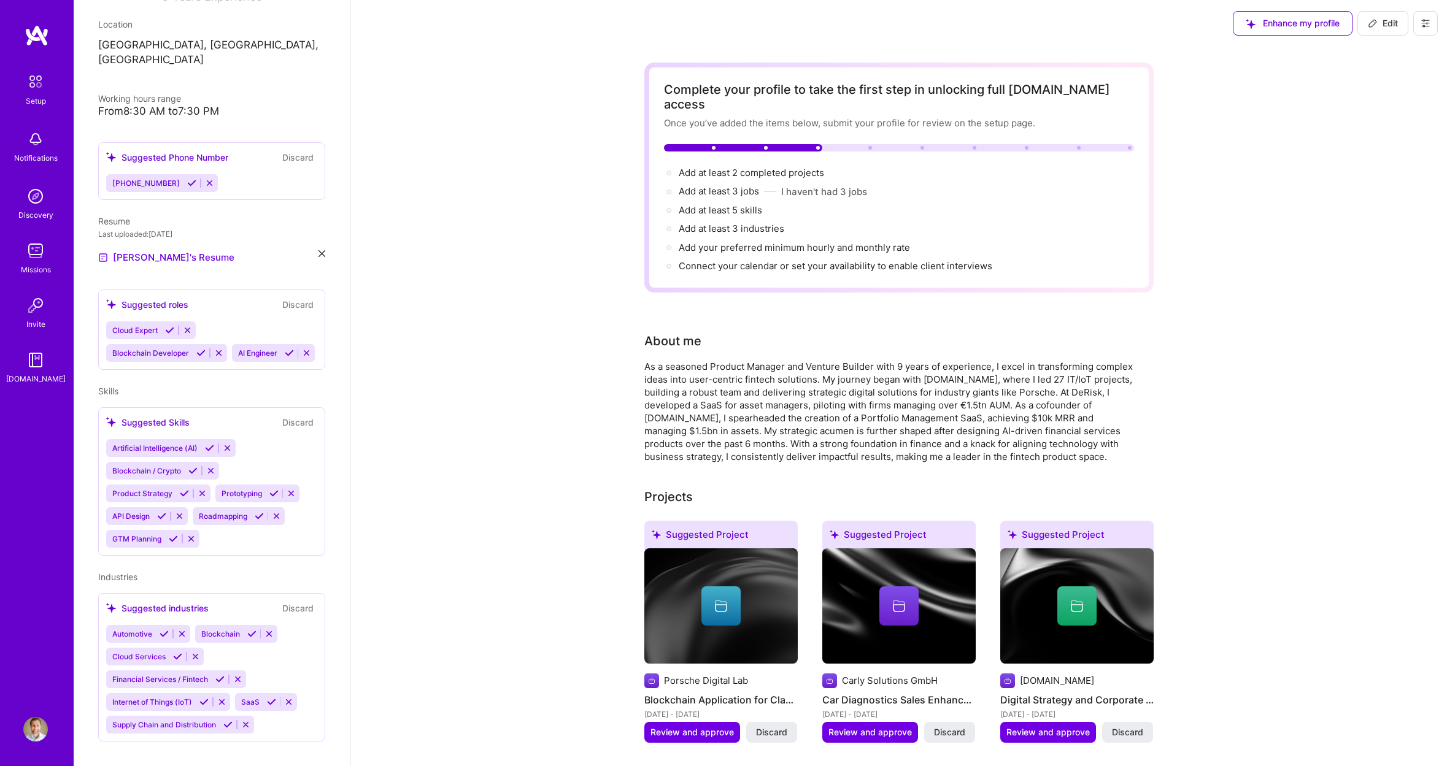
click at [37, 199] on img at bounding box center [35, 196] width 25 height 25
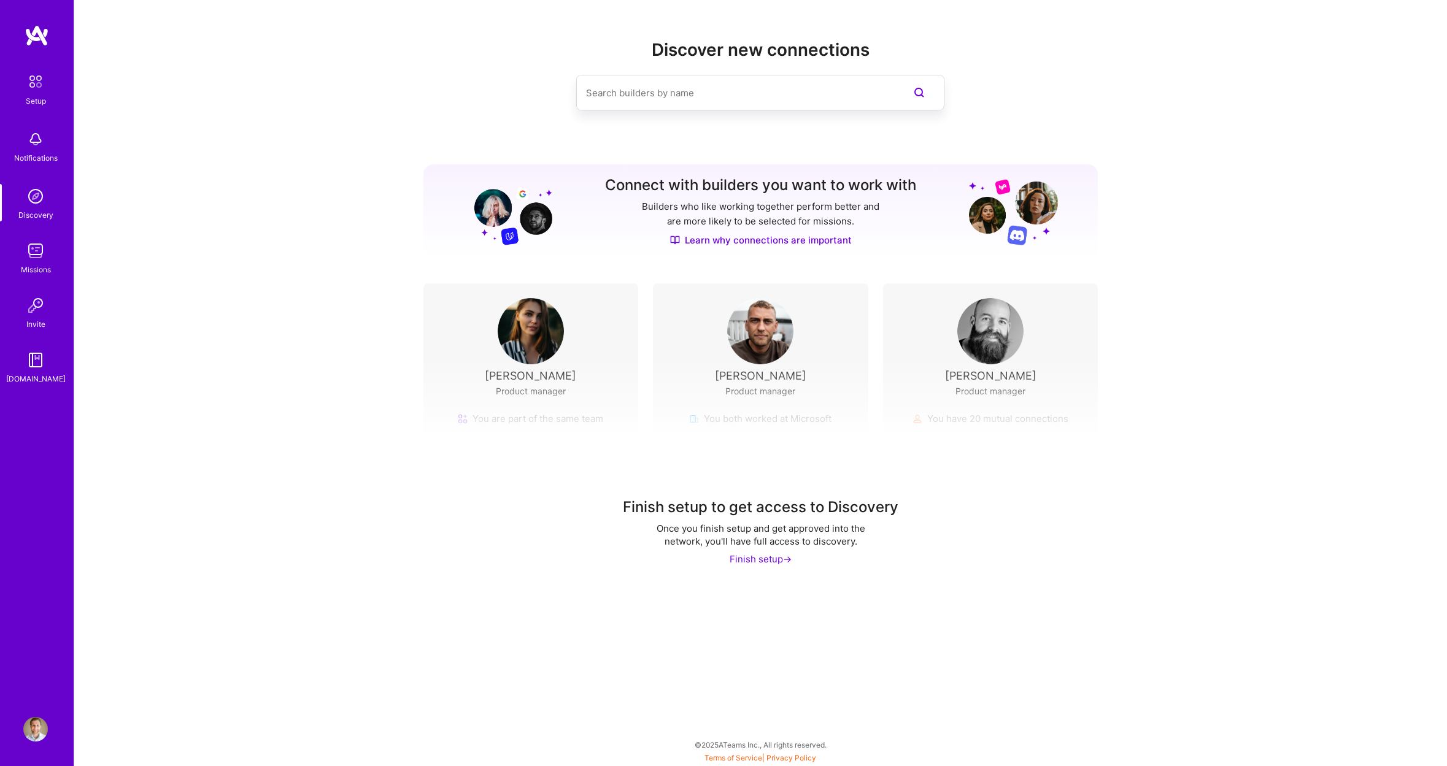
click at [666, 93] on input at bounding box center [735, 92] width 299 height 31
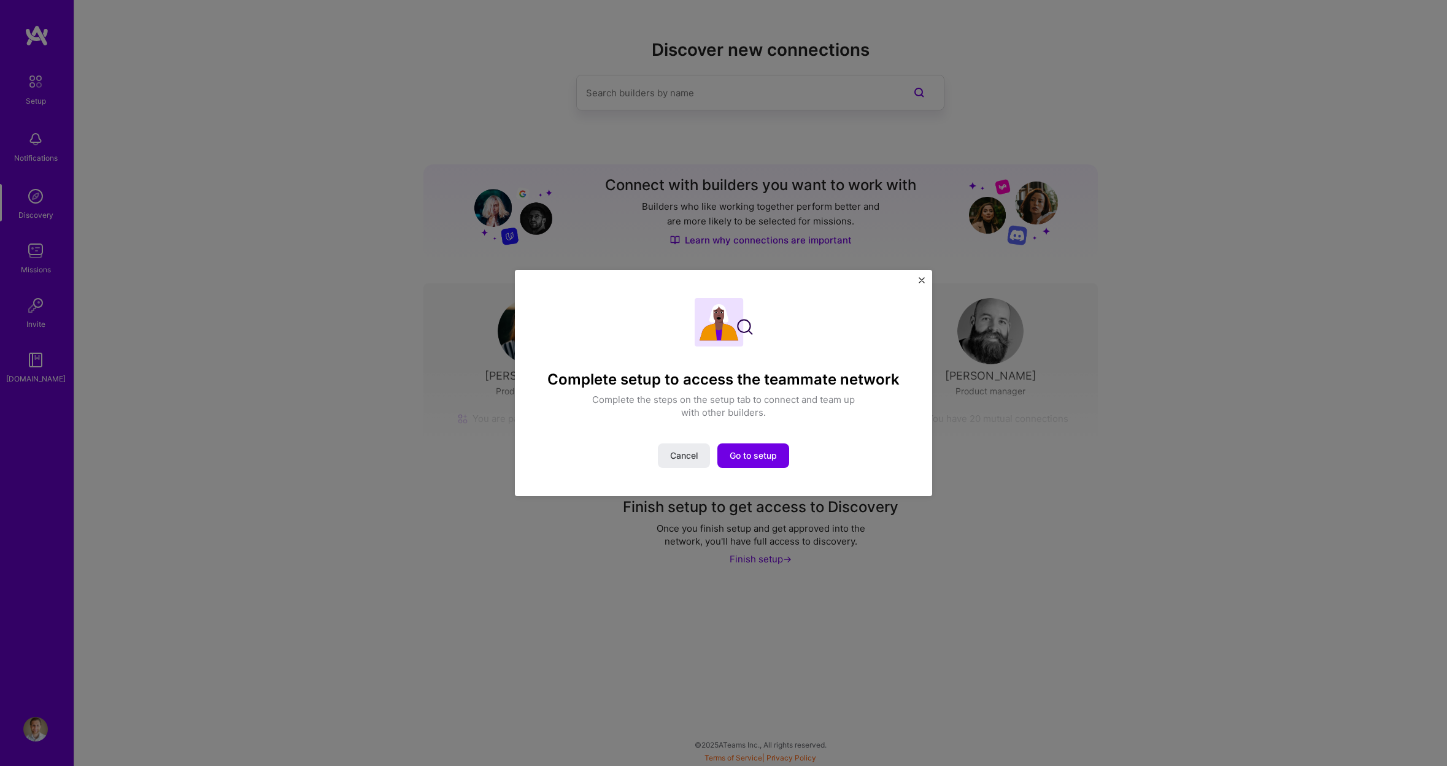
click at [925, 279] on div "Complete setup to access the teammate network Complete the steps on the setup t…" at bounding box center [723, 383] width 417 height 227
click at [233, 415] on div "Complete setup to access the teammate network Complete the steps on the setup t…" at bounding box center [723, 383] width 1447 height 766
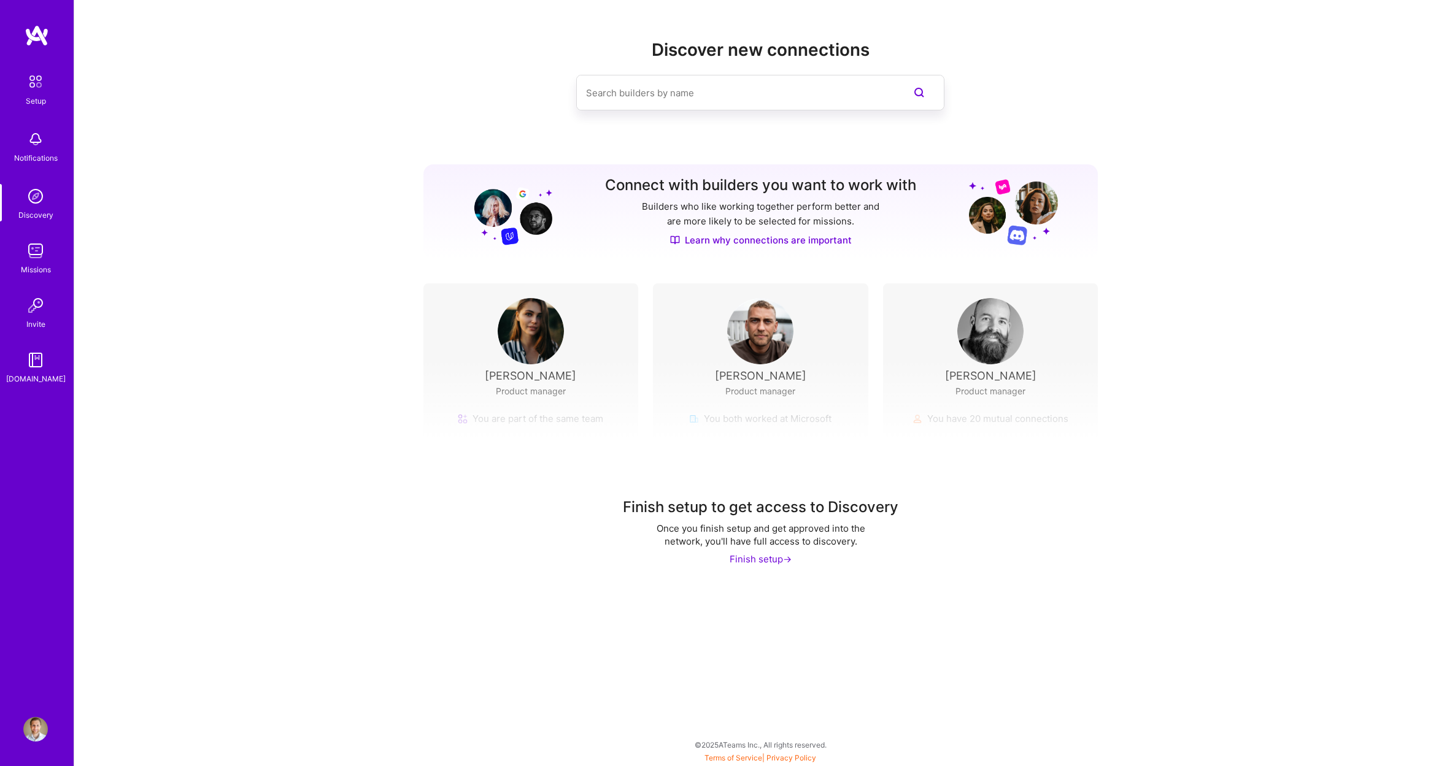
click at [30, 83] on img at bounding box center [36, 82] width 26 height 26
